Goal: Navigation & Orientation: Understand site structure

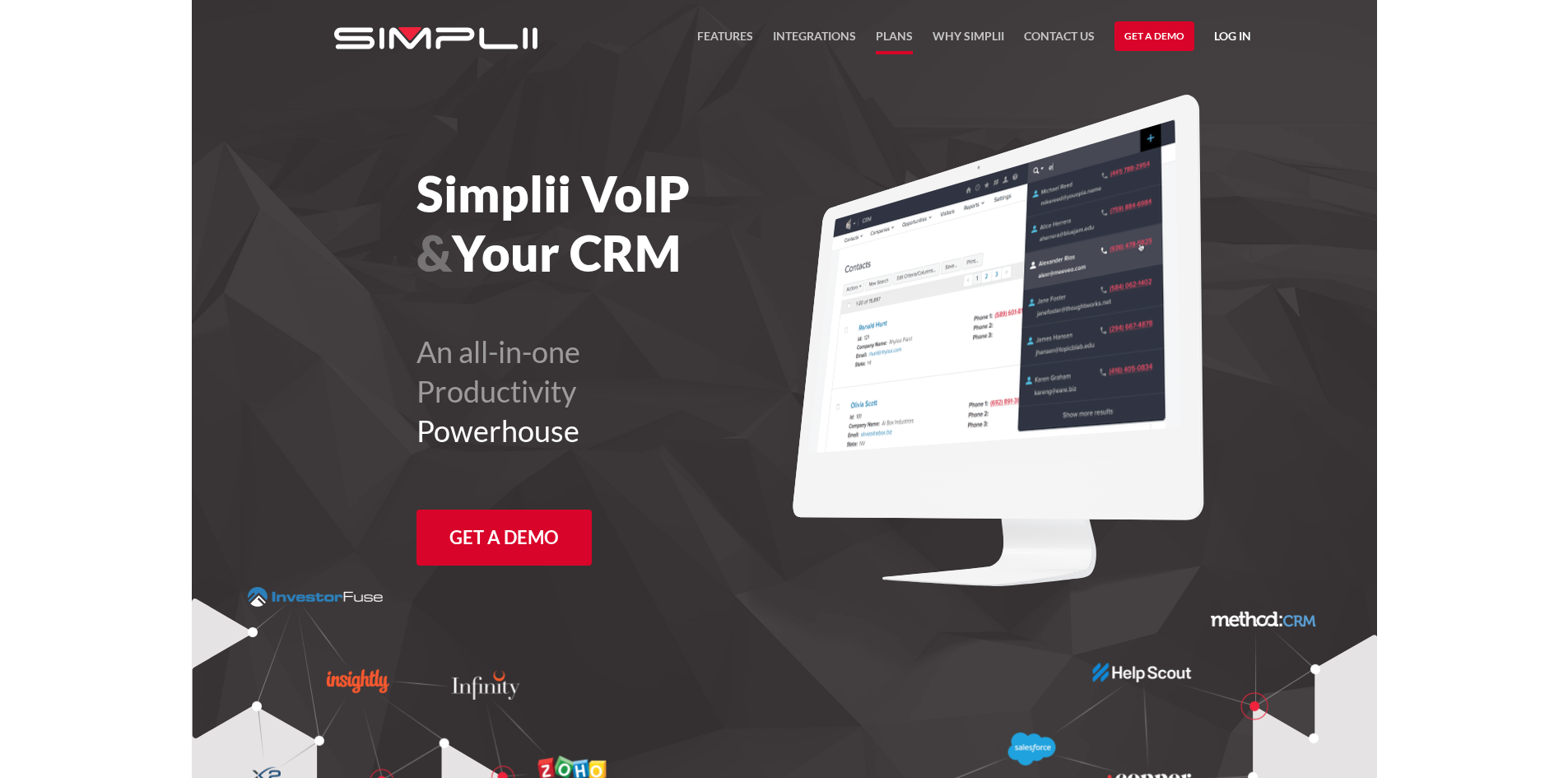
click at [899, 38] on link "Plans" at bounding box center [893, 40] width 37 height 28
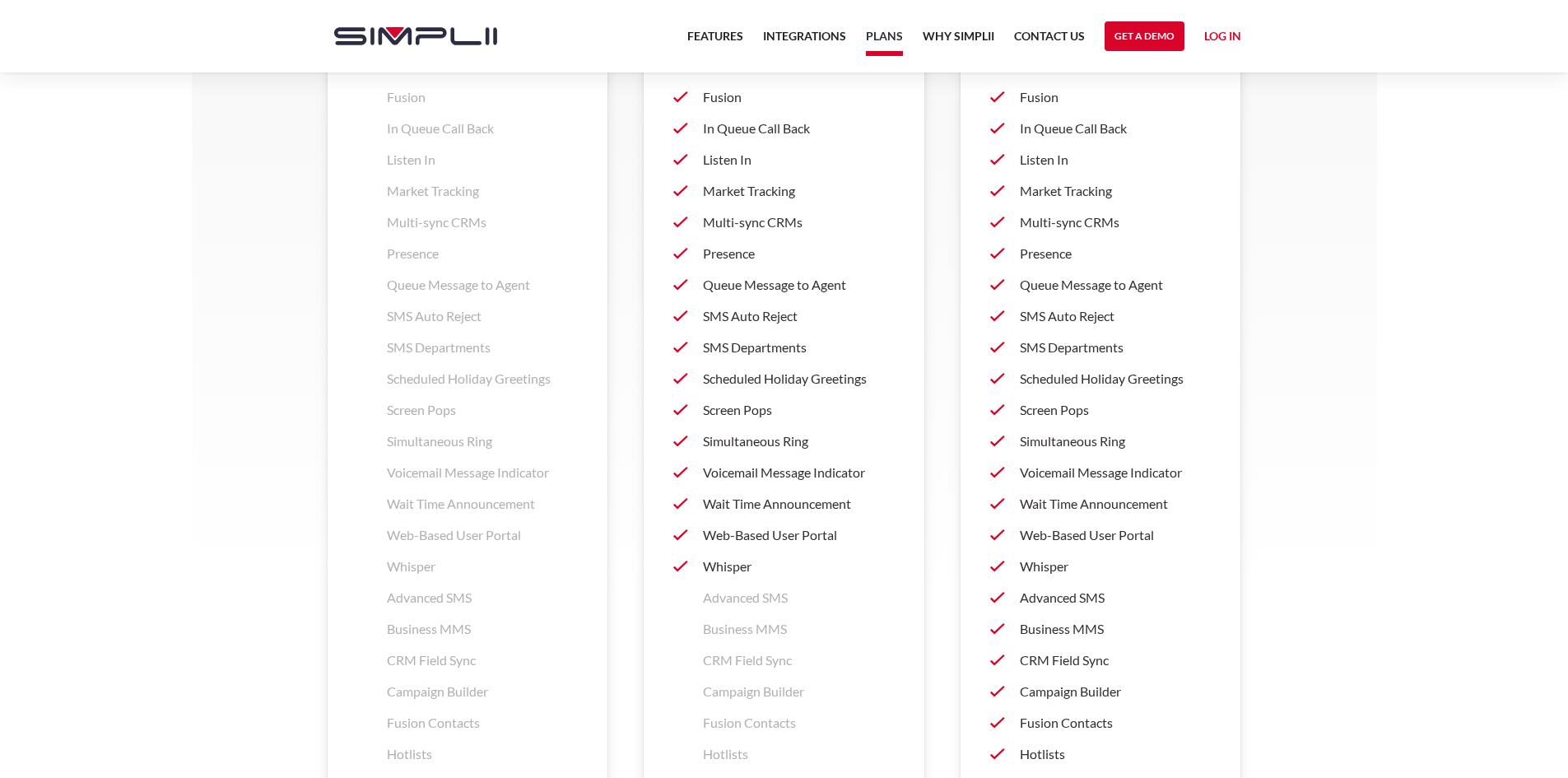
scroll to position [2636, 0]
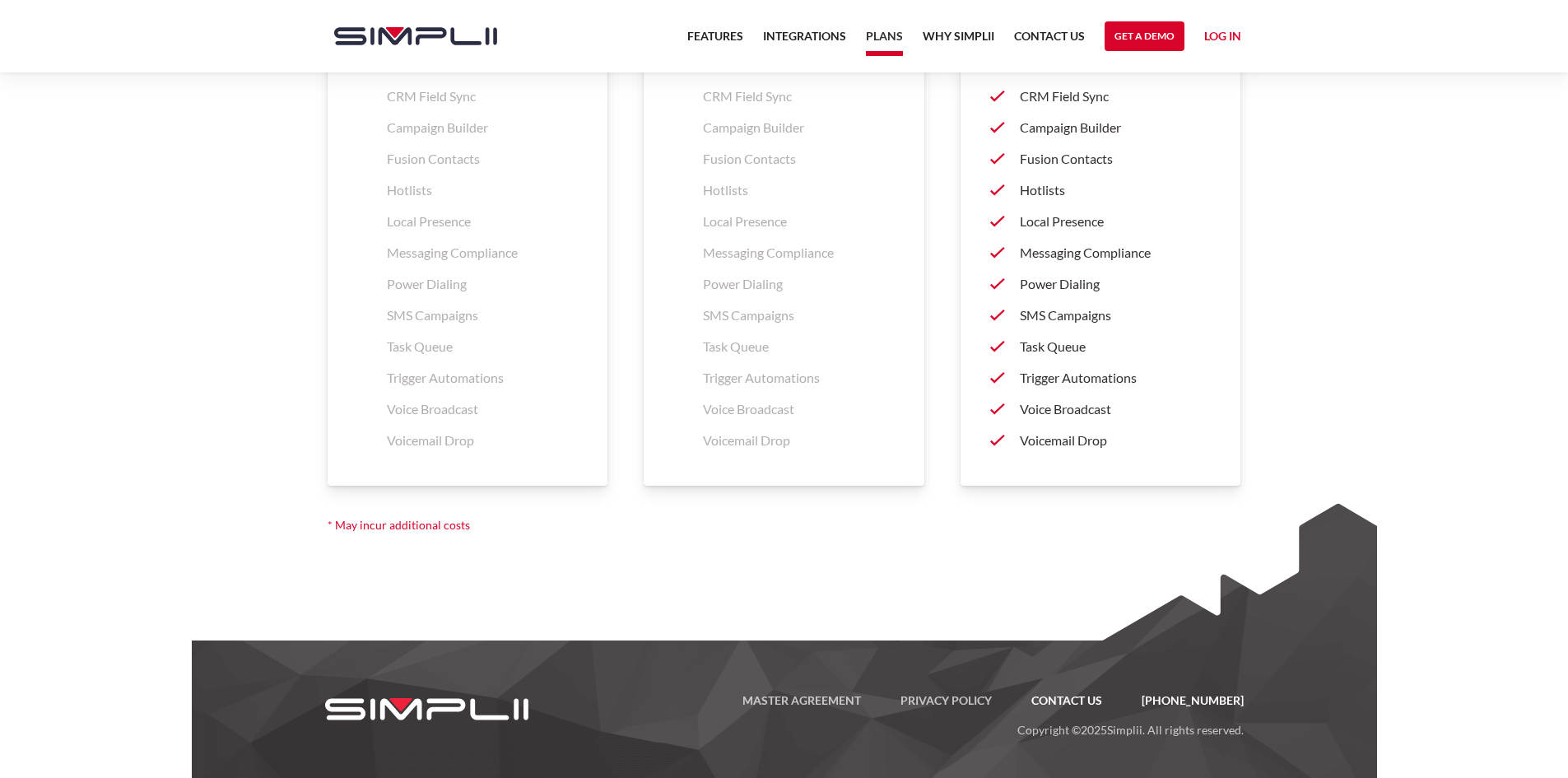
click at [1085, 706] on link "Contact US" at bounding box center [1067, 700] width 111 height 20
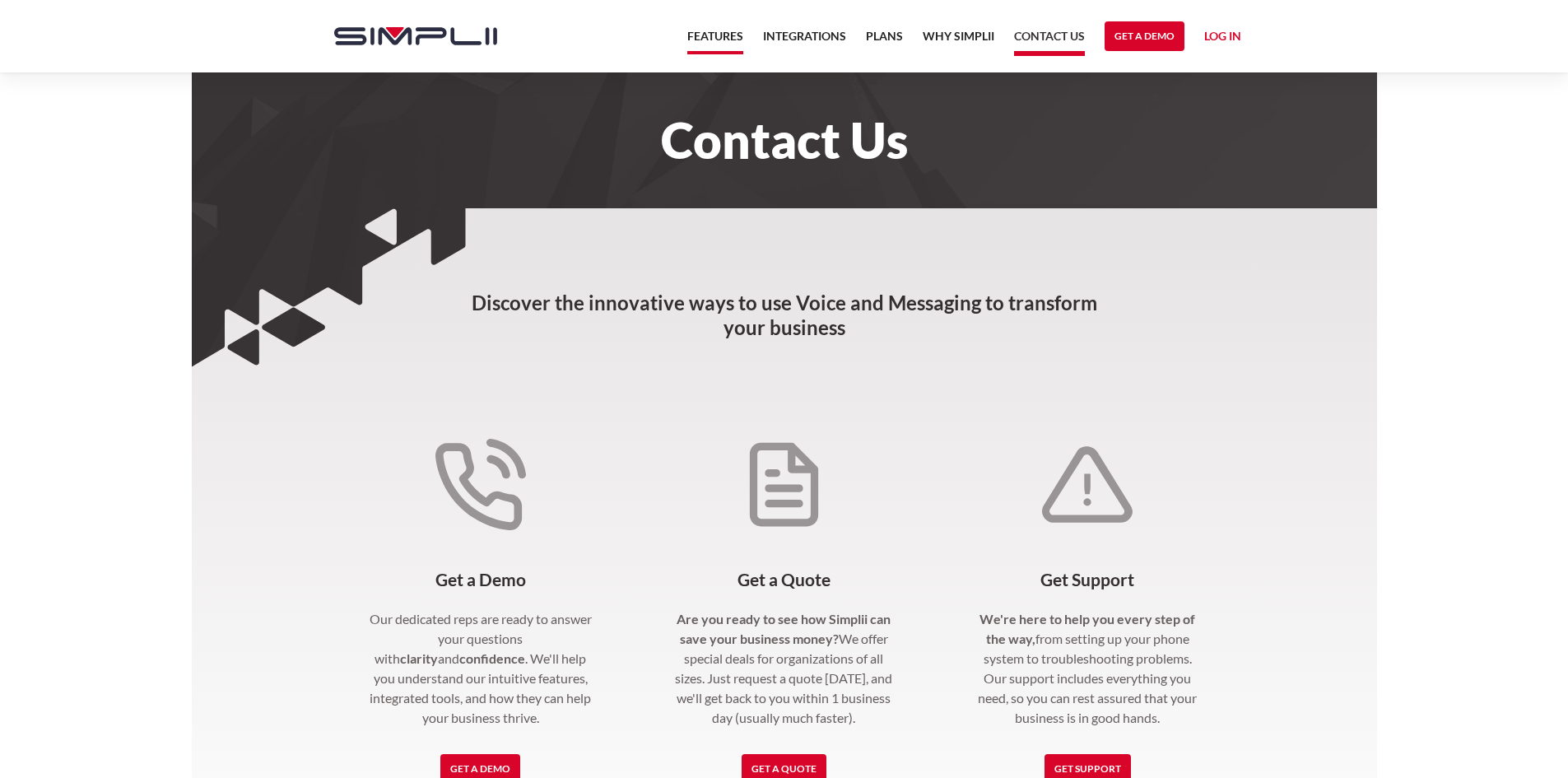
click at [722, 37] on link "Features" at bounding box center [715, 40] width 56 height 28
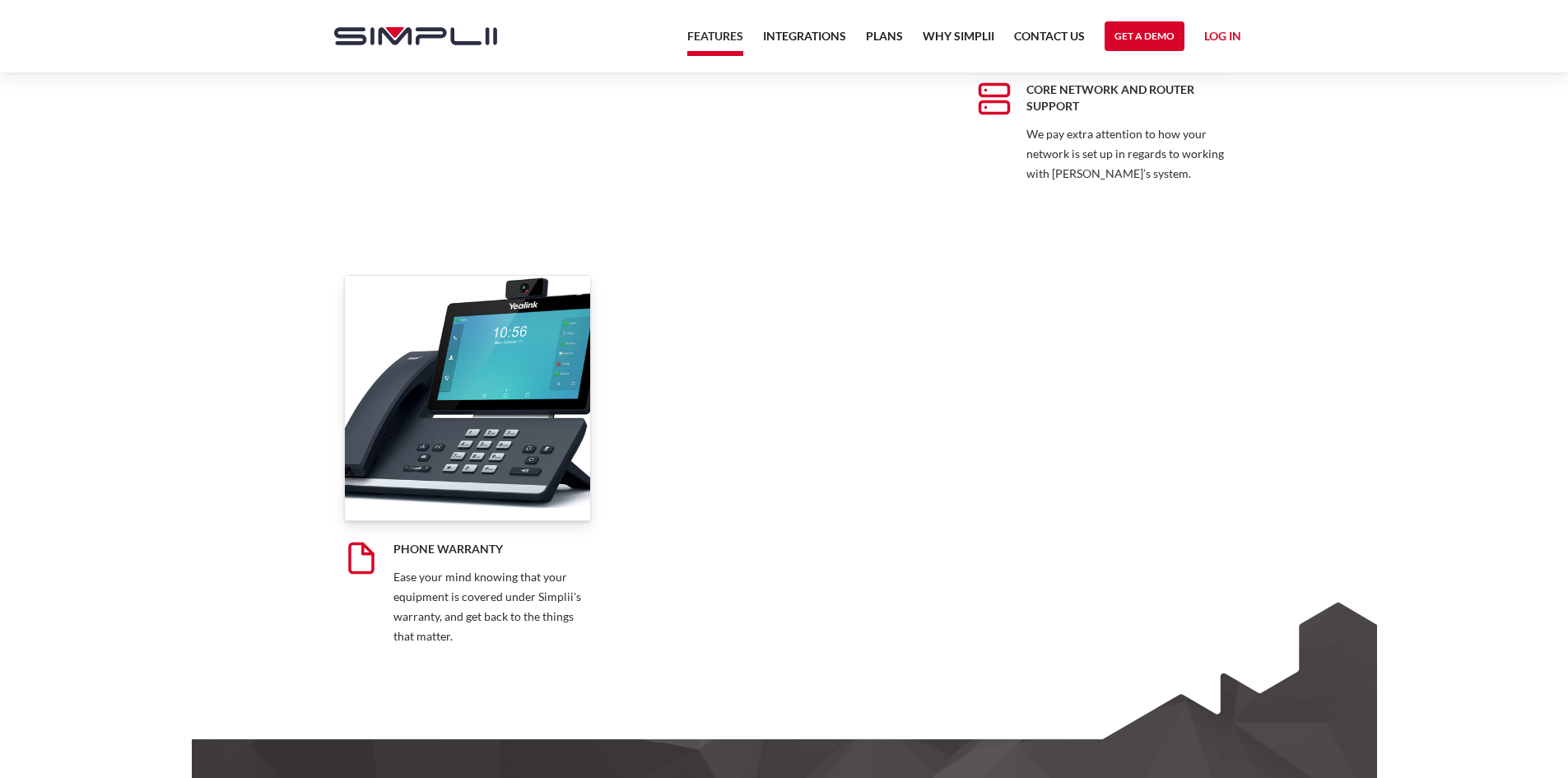
scroll to position [12946, 0]
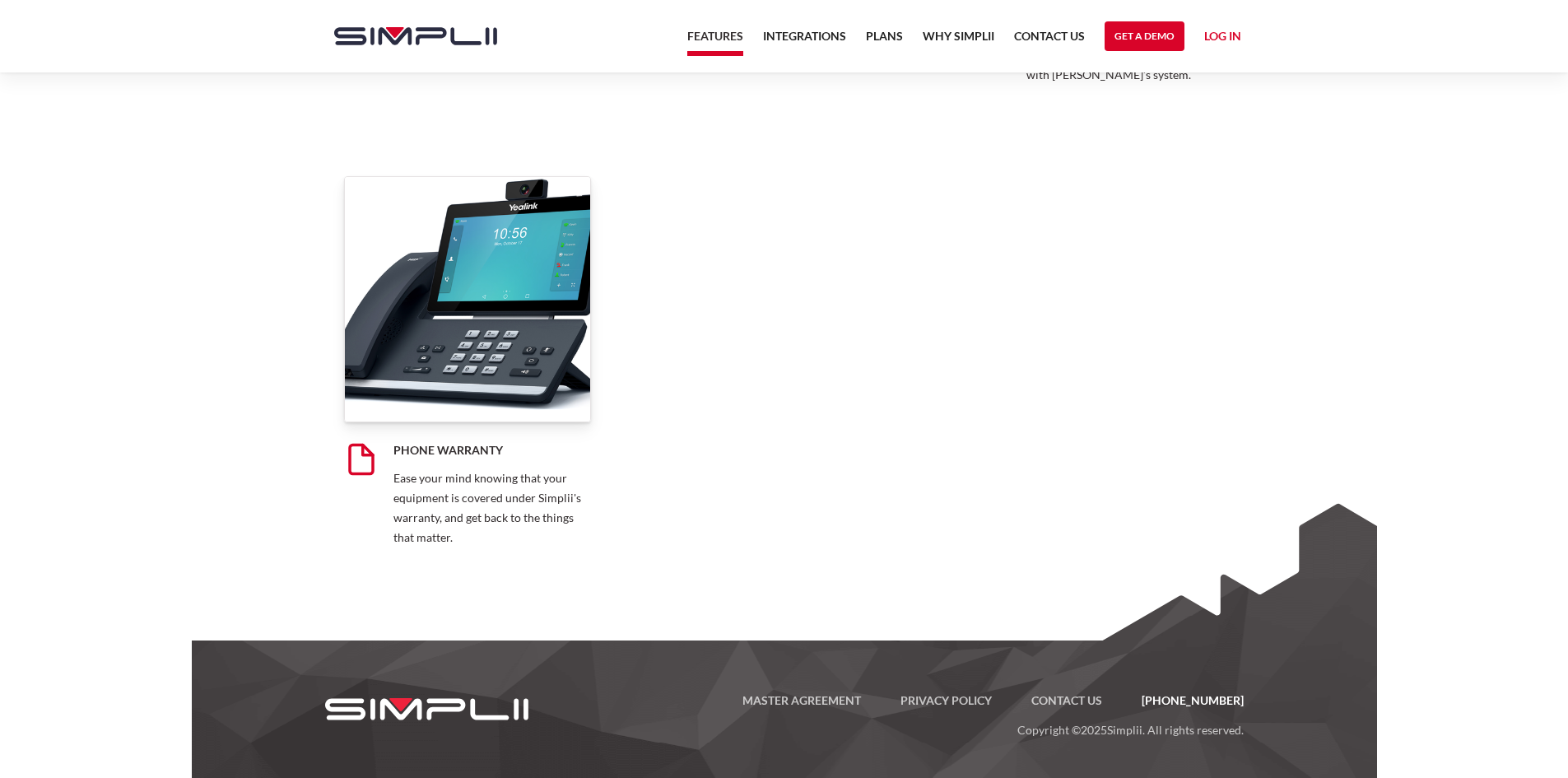
click at [391, 25] on link "home" at bounding box center [407, 36] width 180 height 72
